Goal: Information Seeking & Learning: Learn about a topic

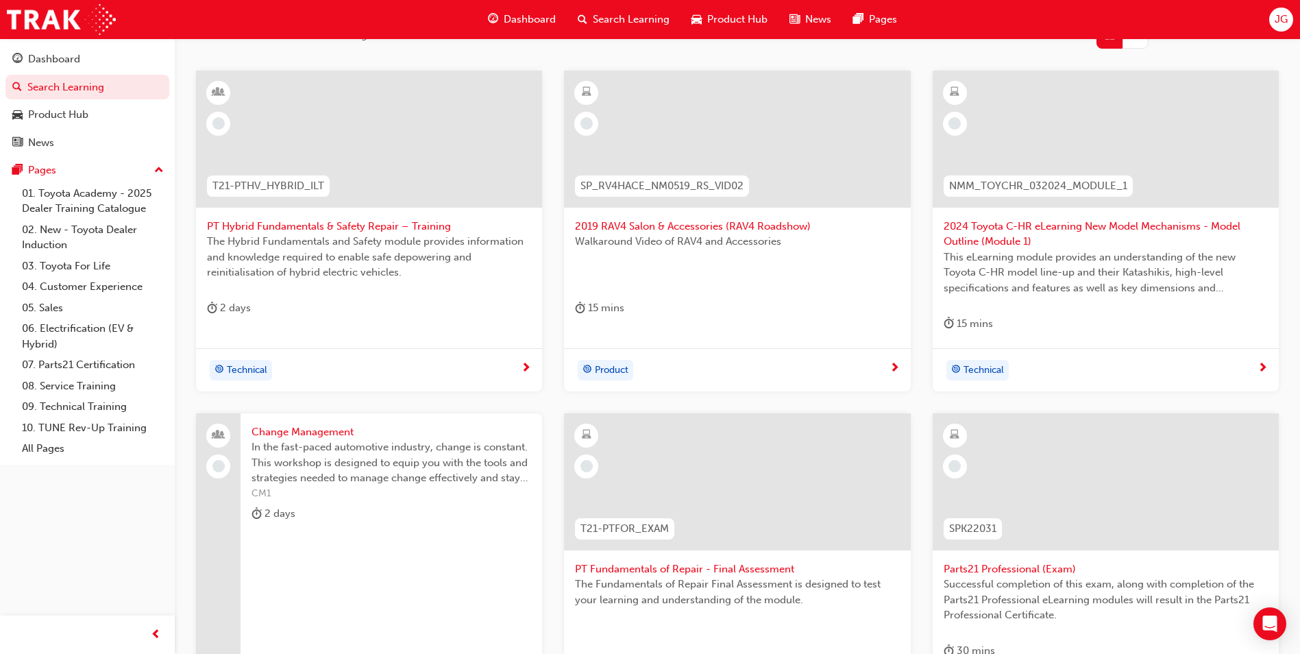
scroll to position [247, 0]
drag, startPoint x: 0, startPoint y: 0, endPoint x: 698, endPoint y: 231, distance: 735.4
click at [698, 231] on span "2019 RAV4 Salon & Accessories (RAV4 Roadshow)" at bounding box center [737, 226] width 324 height 16
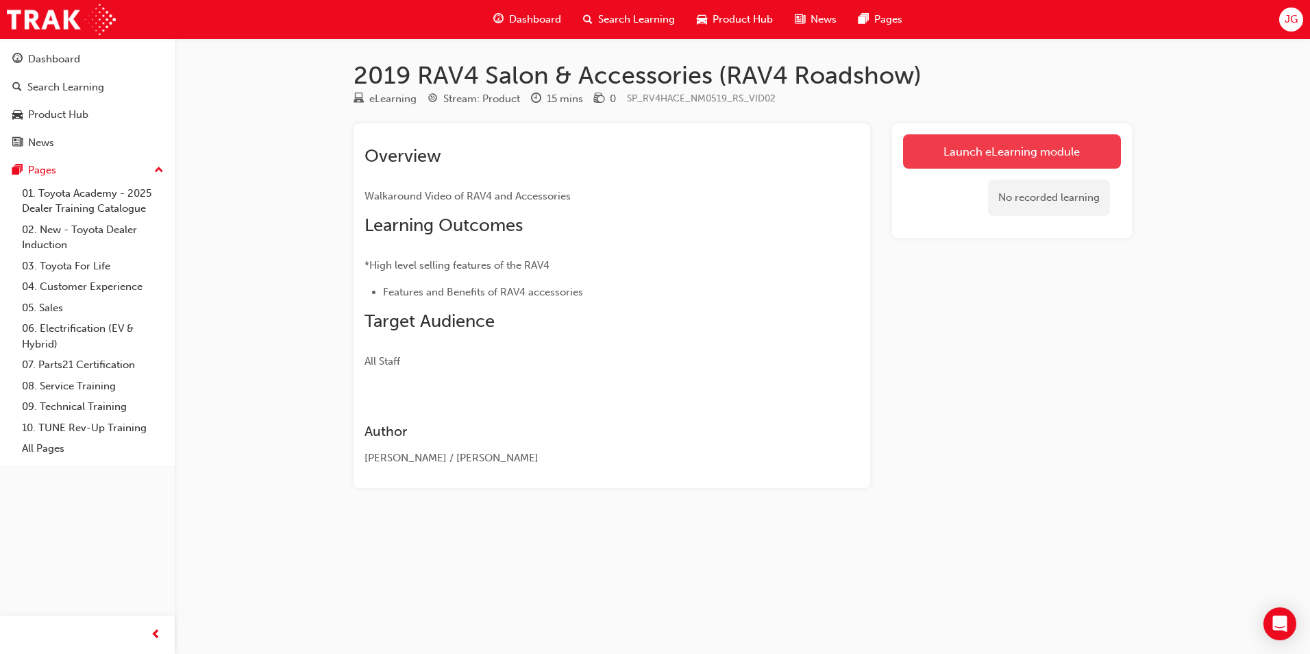
click at [966, 142] on link "Launch eLearning module" at bounding box center [1012, 151] width 218 height 34
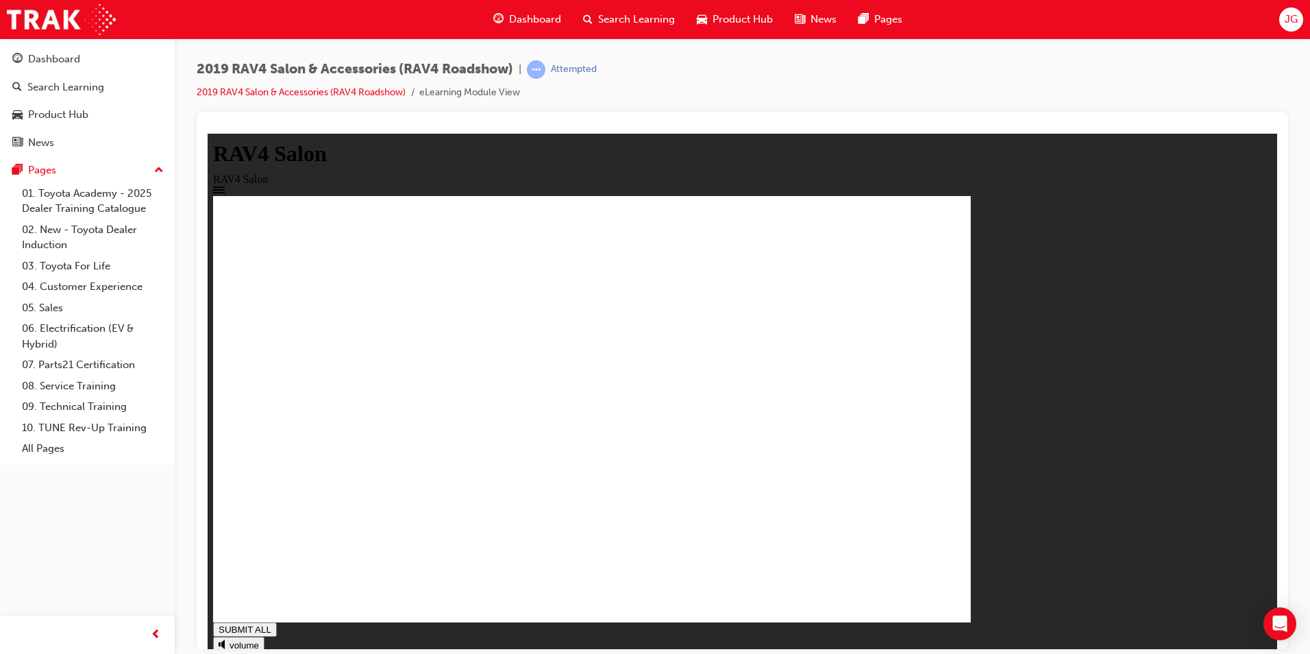
drag, startPoint x: 604, startPoint y: 456, endPoint x: 440, endPoint y: 365, distance: 187.4
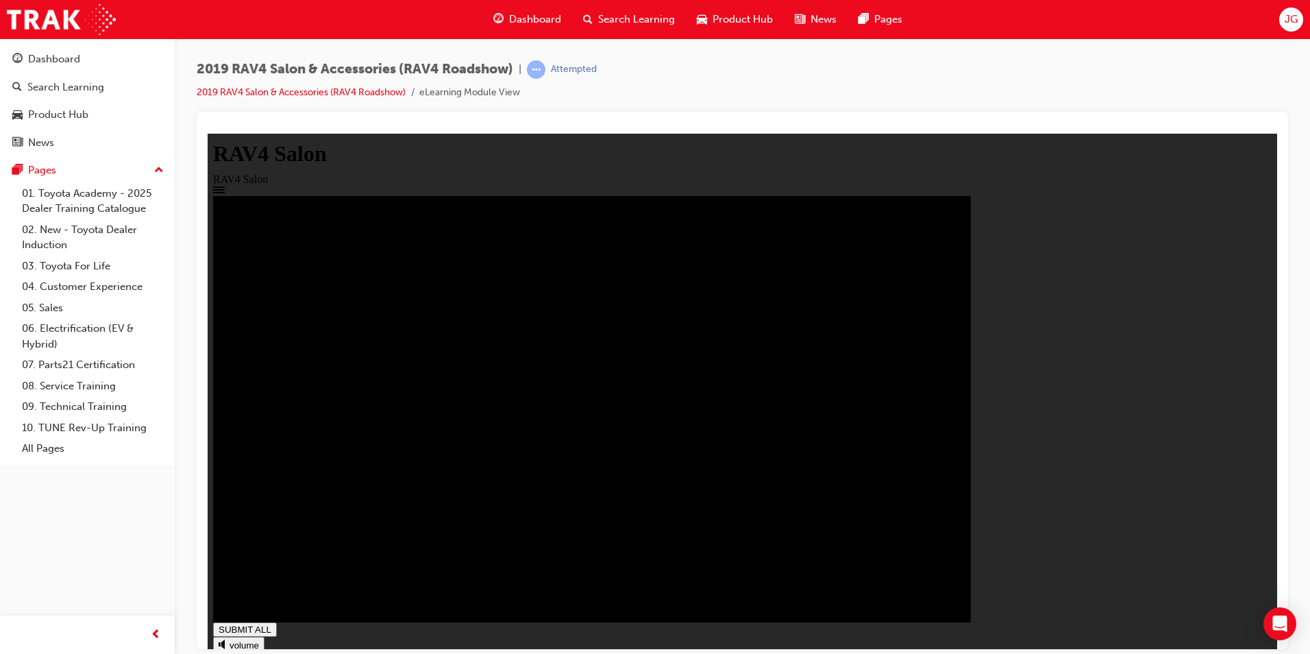
type input "1"
click at [384, 87] on link "2019 RAV4 Salon & Accessories (RAV4 Roadshow)" at bounding box center [301, 92] width 209 height 12
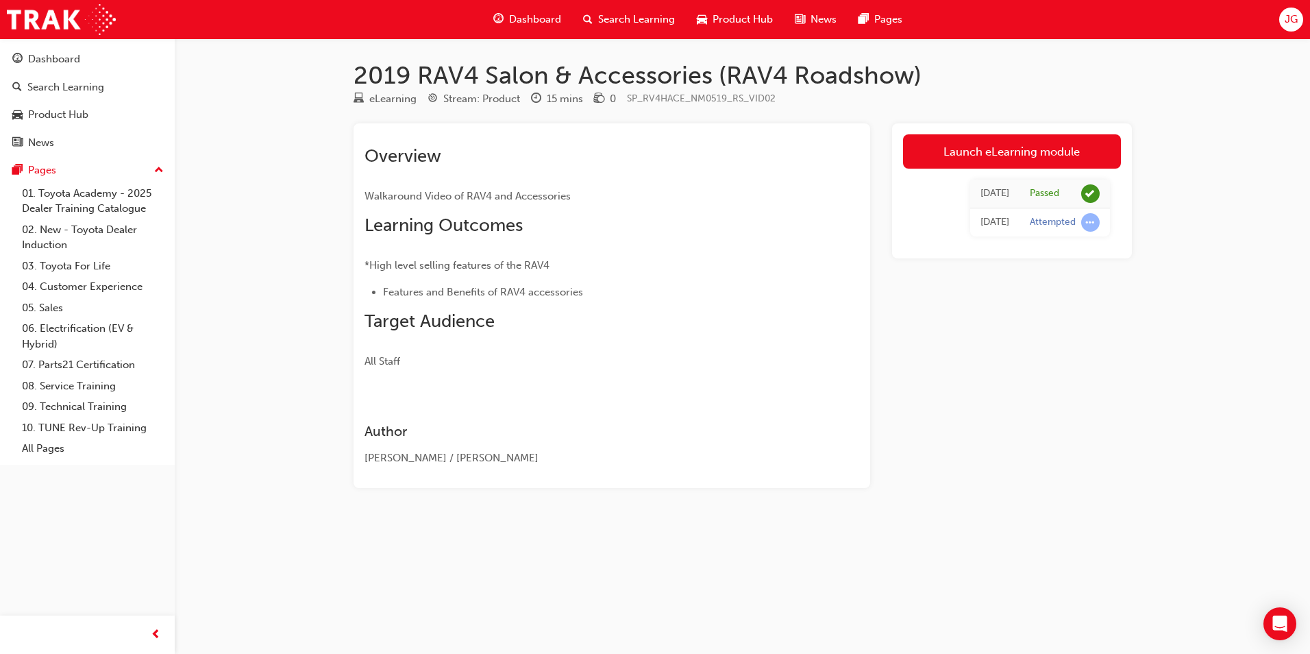
click at [754, 14] on span "Product Hub" at bounding box center [743, 20] width 60 height 16
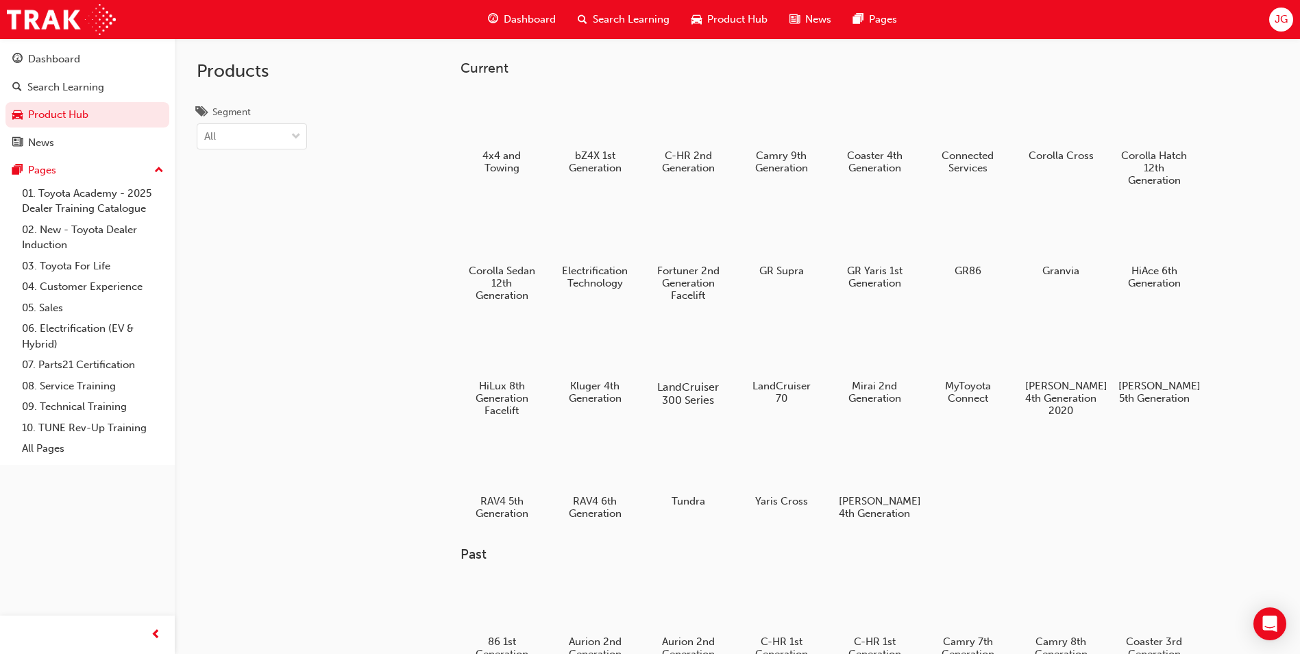
click at [705, 389] on h5 "LandCruiser 300 Series" at bounding box center [688, 393] width 76 height 26
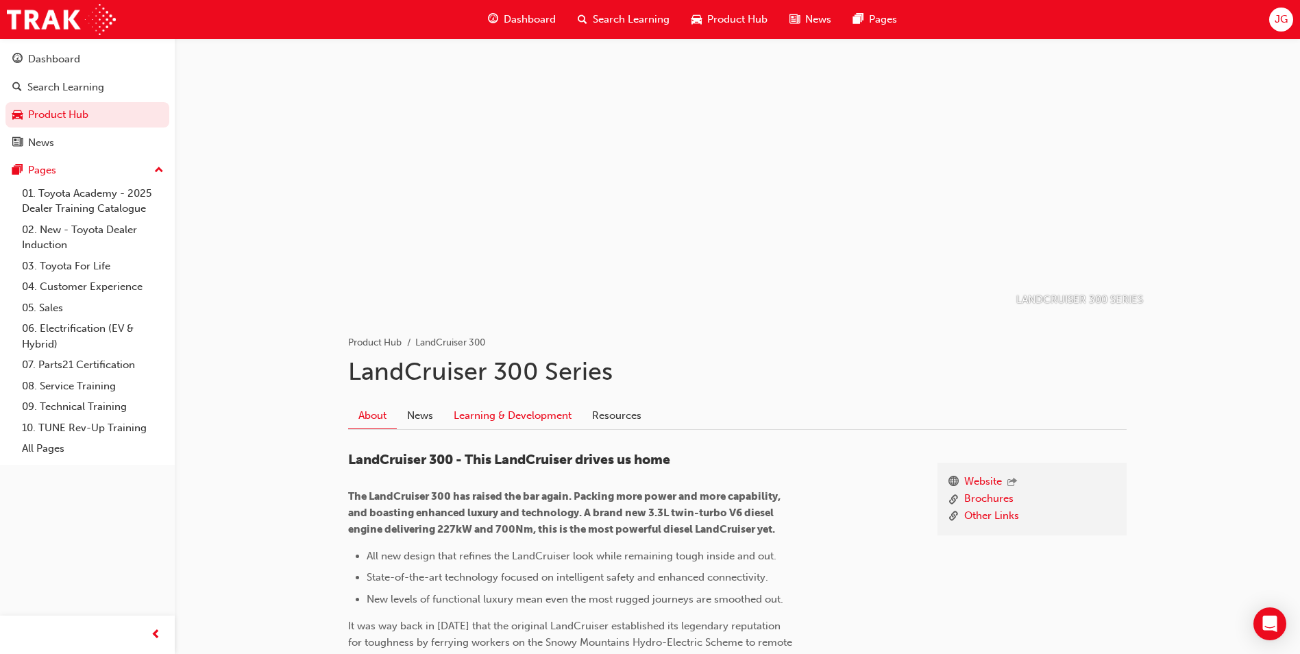
click at [509, 426] on link "Learning & Development" at bounding box center [512, 415] width 138 height 26
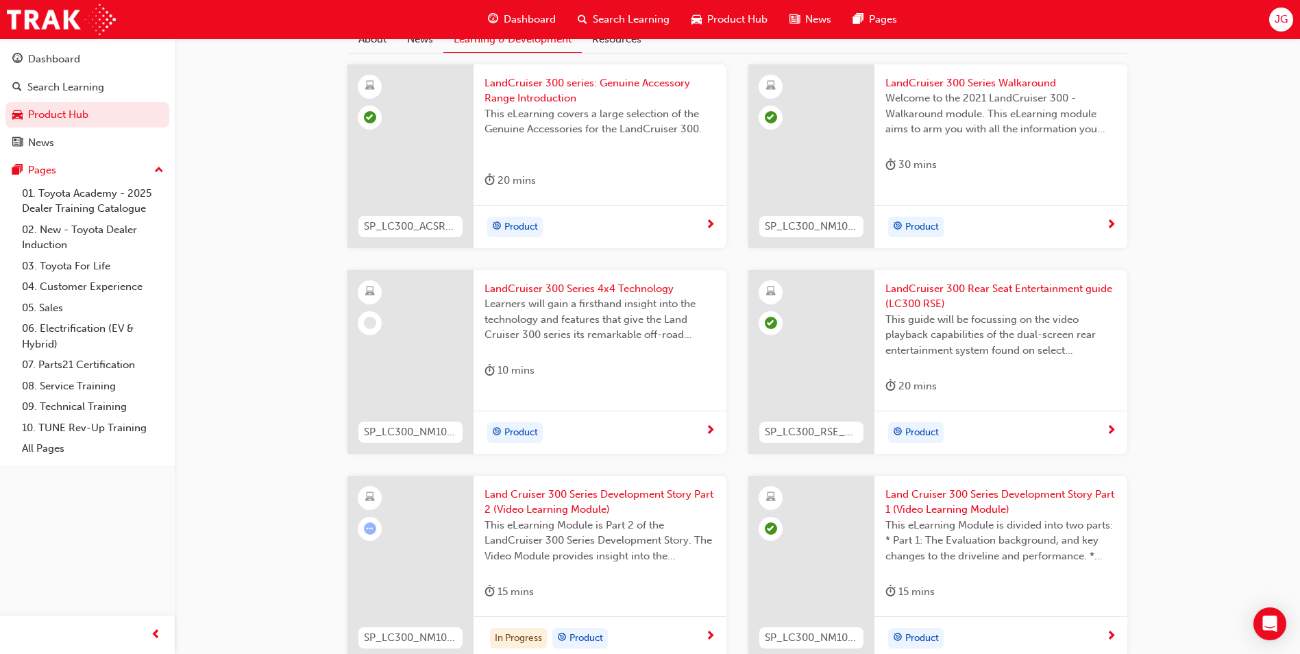
scroll to position [377, 0]
click at [469, 335] on div at bounding box center [410, 361] width 126 height 184
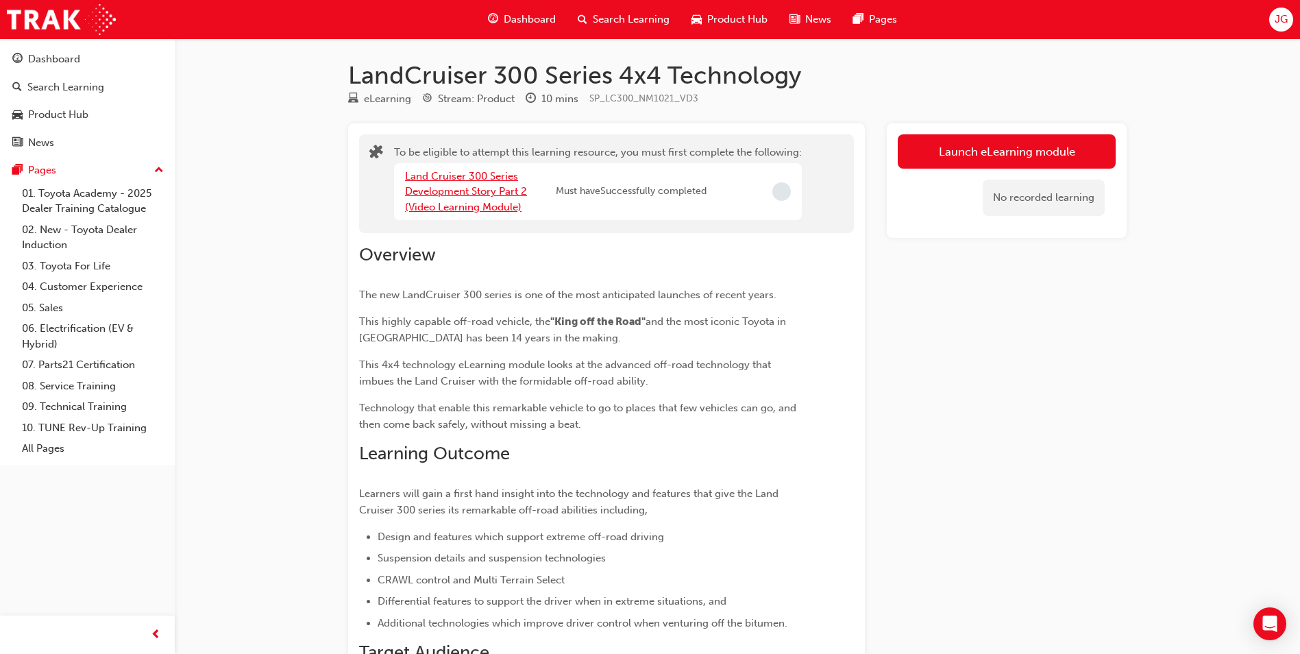
click at [469, 193] on link "Land Cruiser 300 Series Development Story Part 2 (Video Learning Module)" at bounding box center [466, 191] width 122 height 43
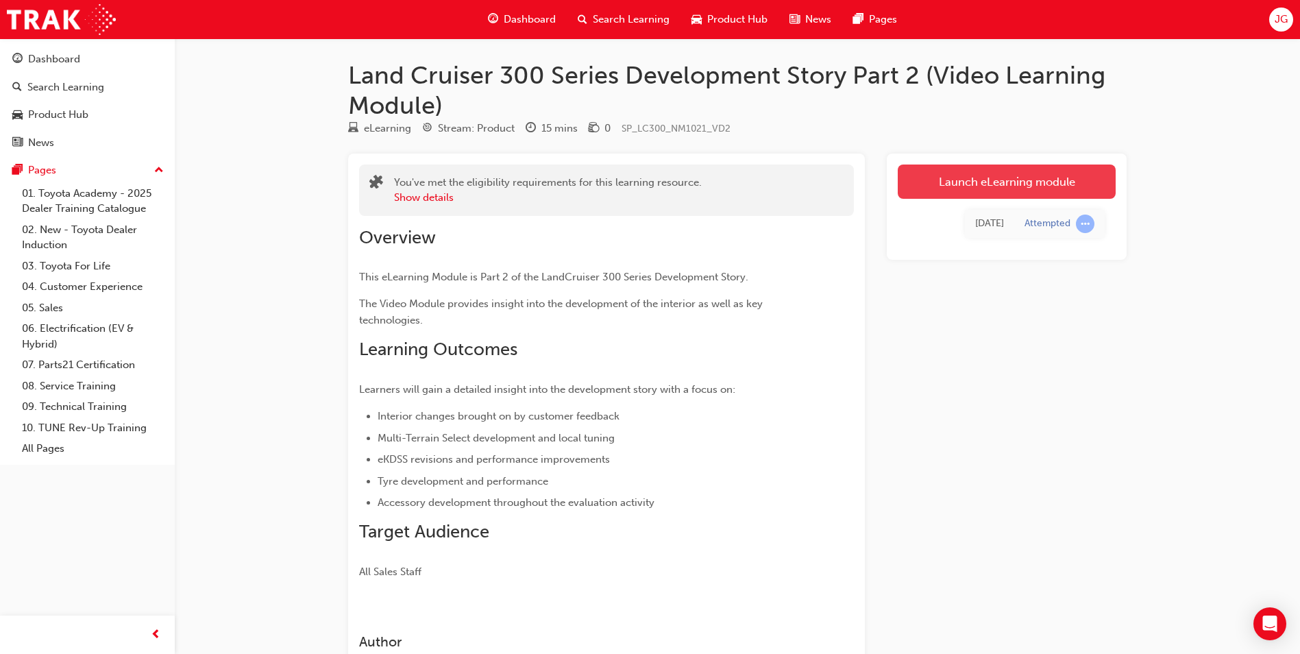
click at [952, 173] on link "Launch eLearning module" at bounding box center [1007, 181] width 218 height 34
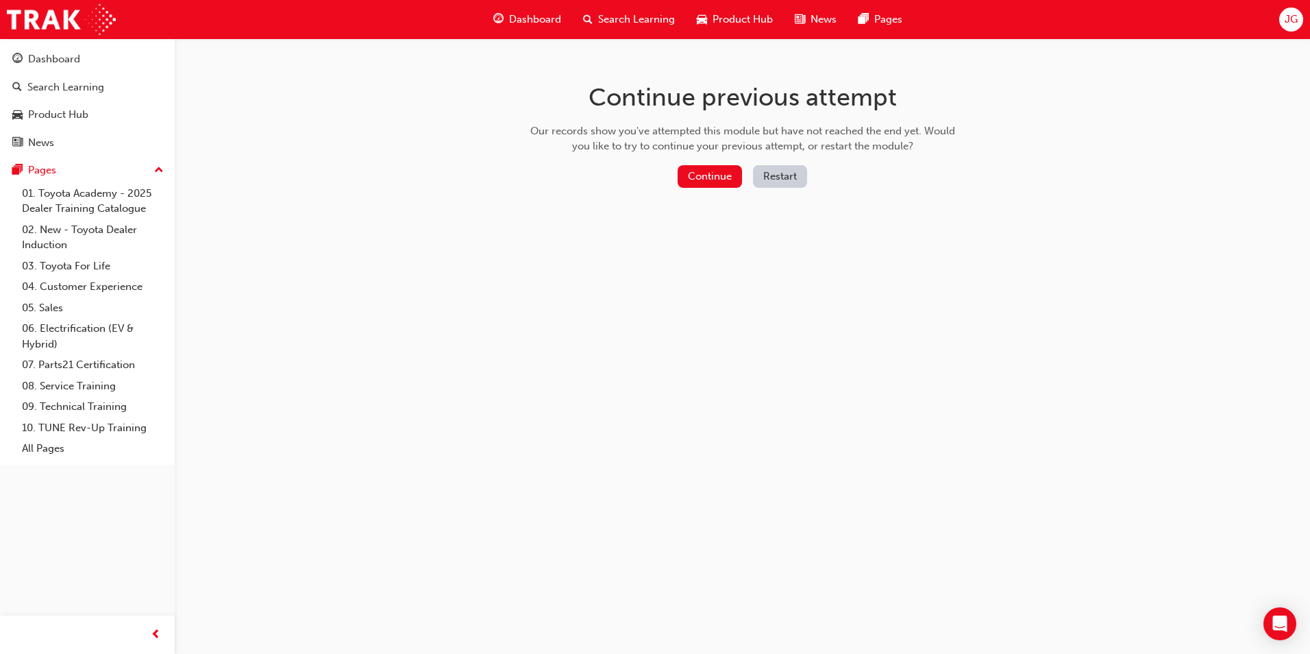
click at [765, 173] on button "Restart" at bounding box center [780, 176] width 54 height 23
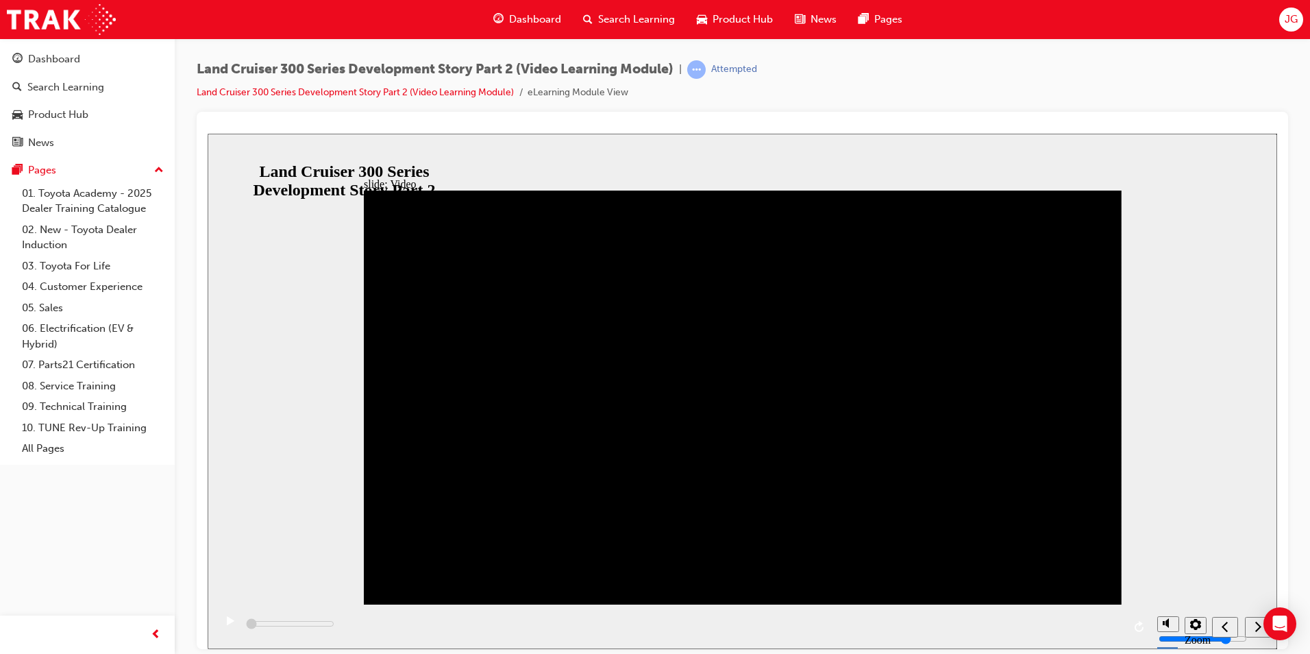
click at [221, 627] on div "play/pause" at bounding box center [230, 626] width 23 height 23
click at [232, 625] on rect "play/pause" at bounding box center [233, 620] width 2 height 10
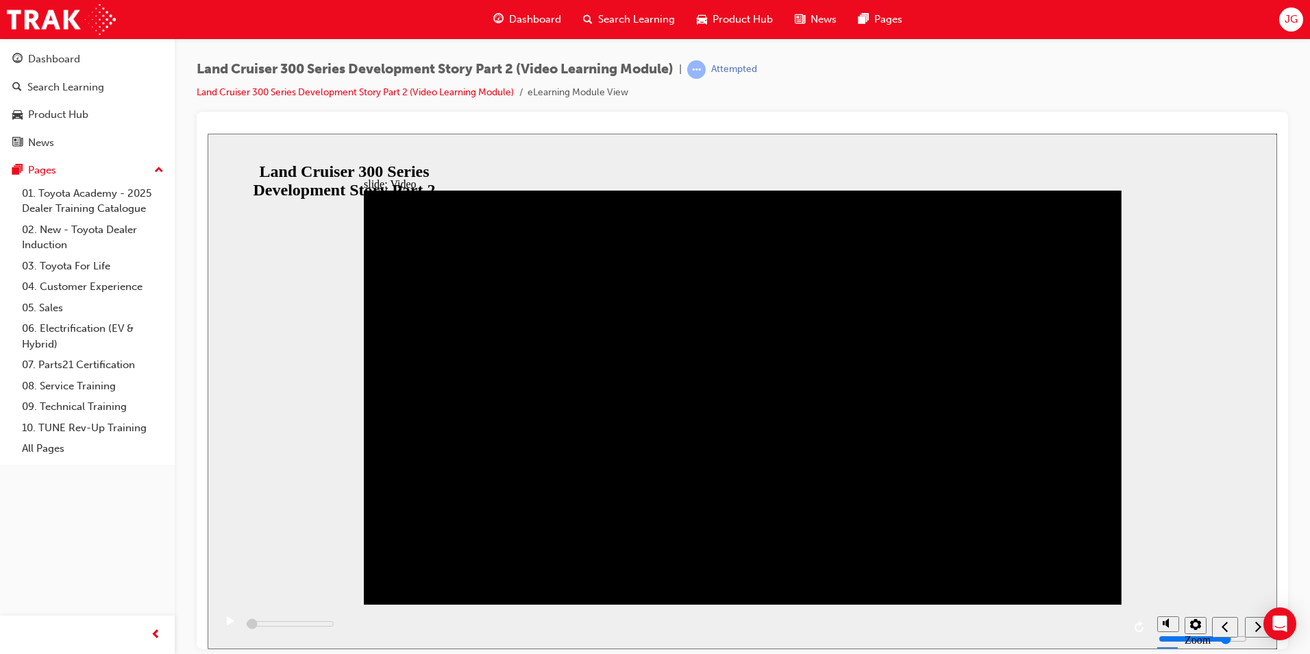
click at [227, 622] on icon "play/pause" at bounding box center [231, 619] width 8 height 9
click at [232, 623] on div "play/pause" at bounding box center [230, 626] width 23 height 23
click at [230, 621] on div "play/pause" at bounding box center [230, 626] width 23 height 23
click at [230, 620] on div "play/pause" at bounding box center [230, 626] width 23 height 23
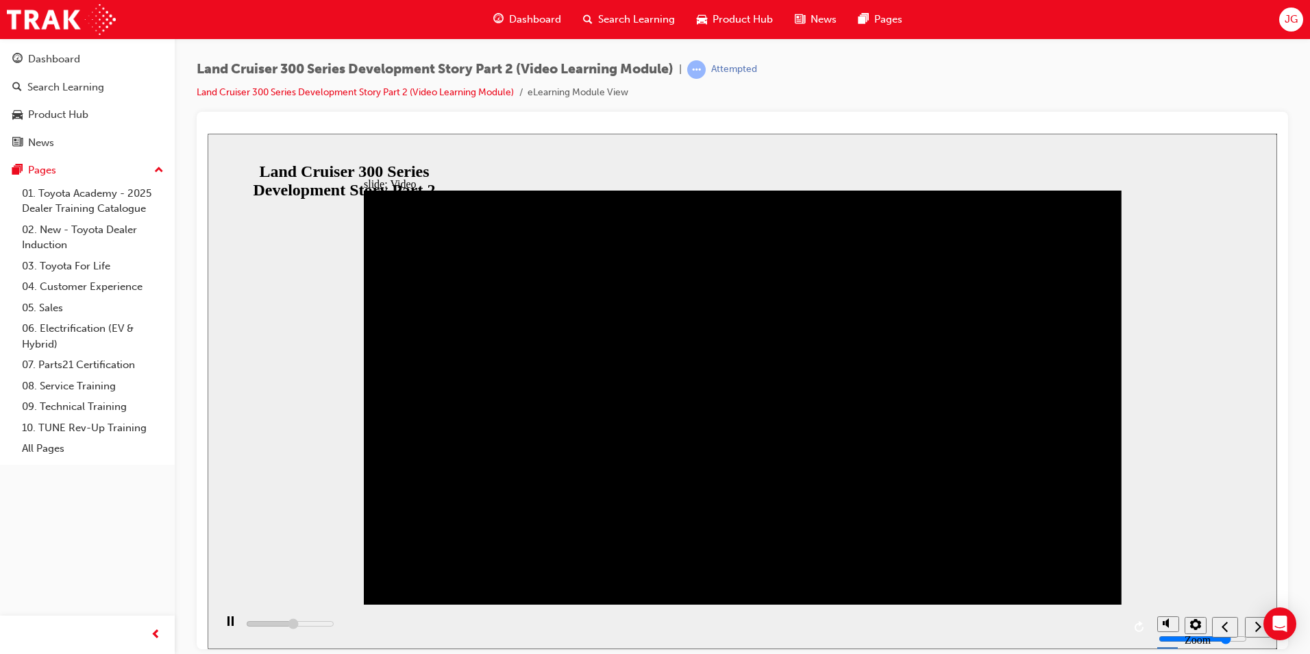
type input "357900"
